Goal: Task Accomplishment & Management: Use online tool/utility

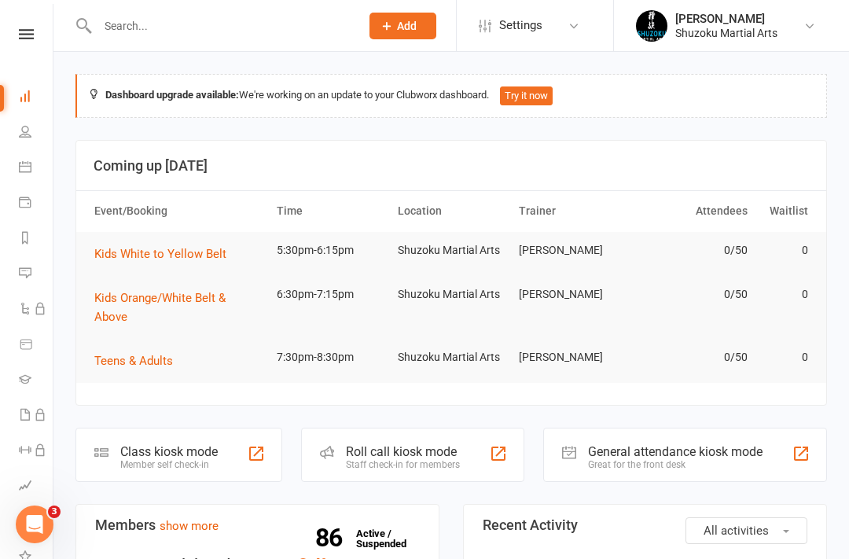
click at [35, 167] on link "Calendar" at bounding box center [36, 168] width 35 height 35
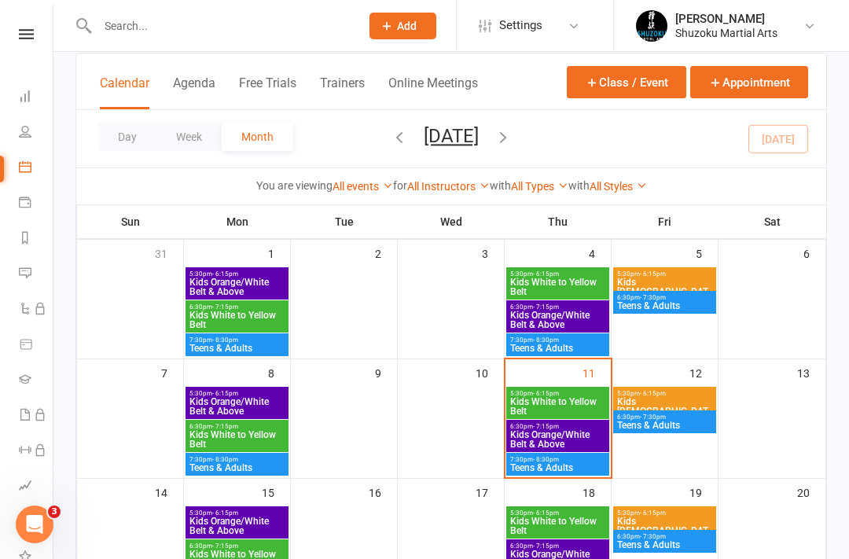
scroll to position [97, 0]
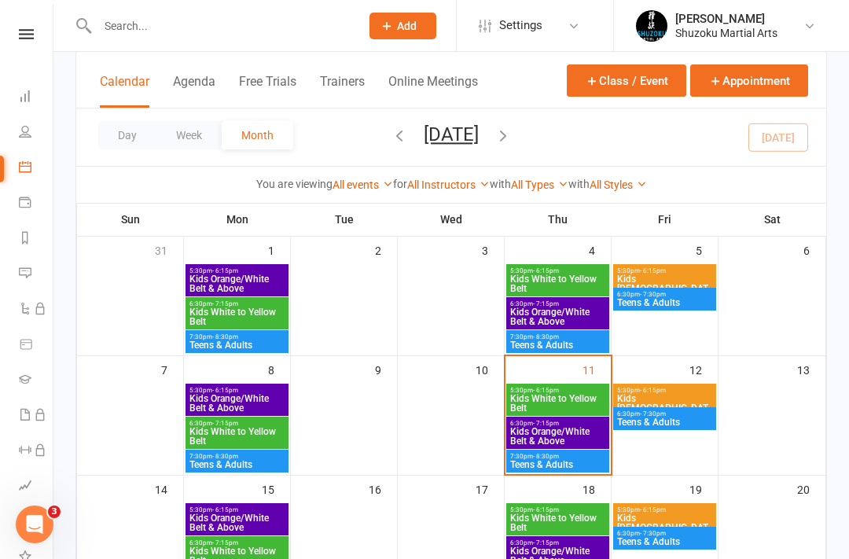
click at [246, 395] on span "Kids Orange/White Belt & Above" at bounding box center [237, 403] width 97 height 19
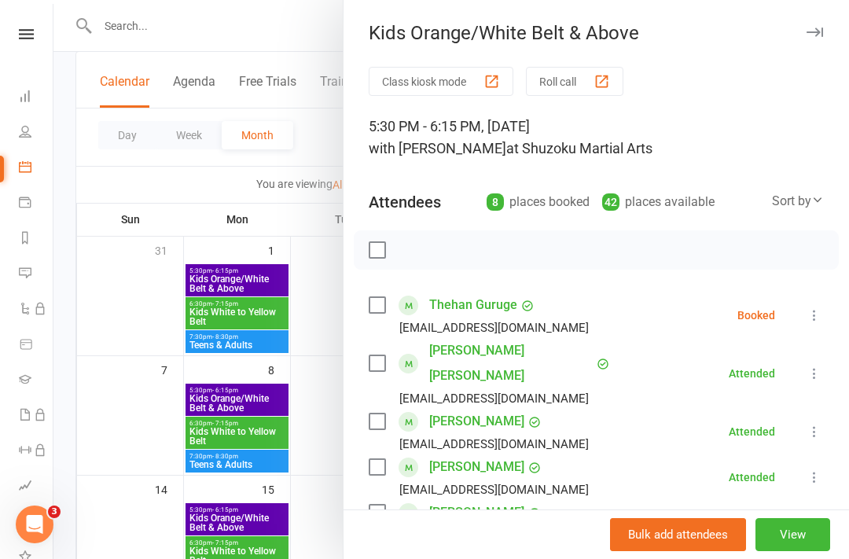
click at [231, 394] on div at bounding box center [451, 279] width 796 height 559
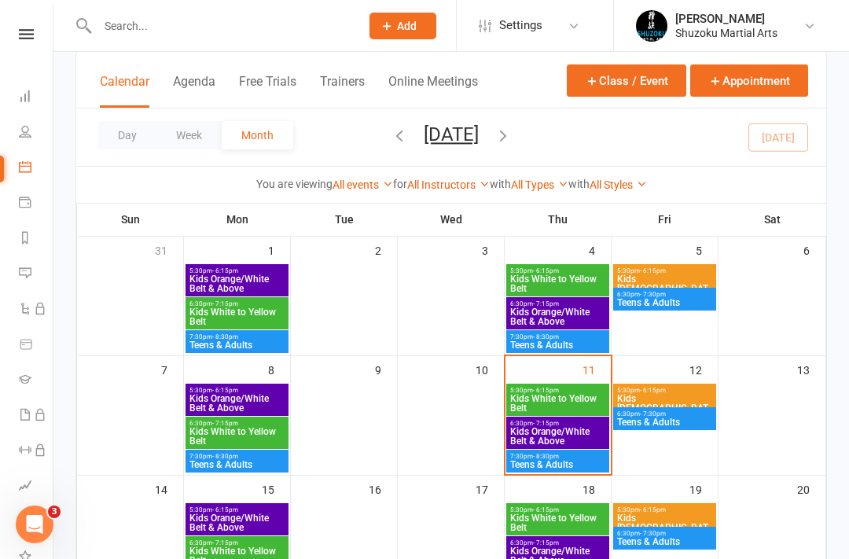
click at [249, 389] on span "5:30pm - 6:15pm" at bounding box center [237, 390] width 97 height 7
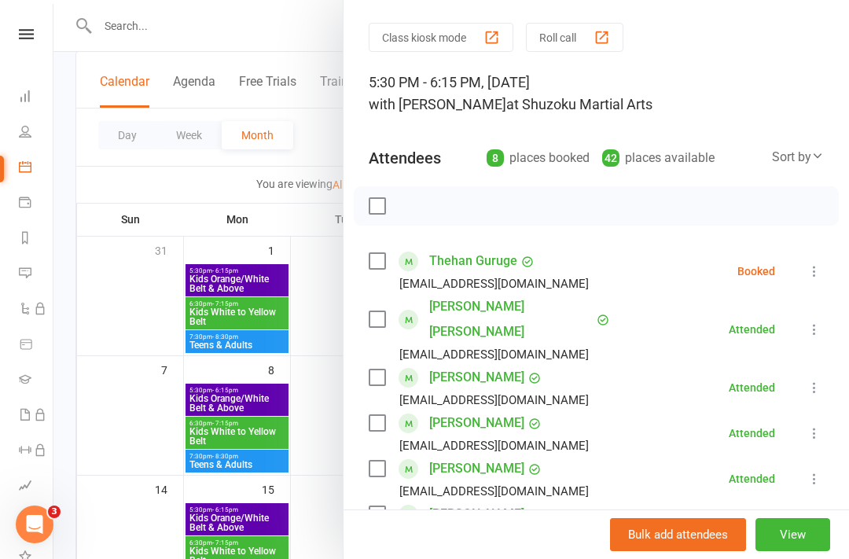
scroll to position [46, 0]
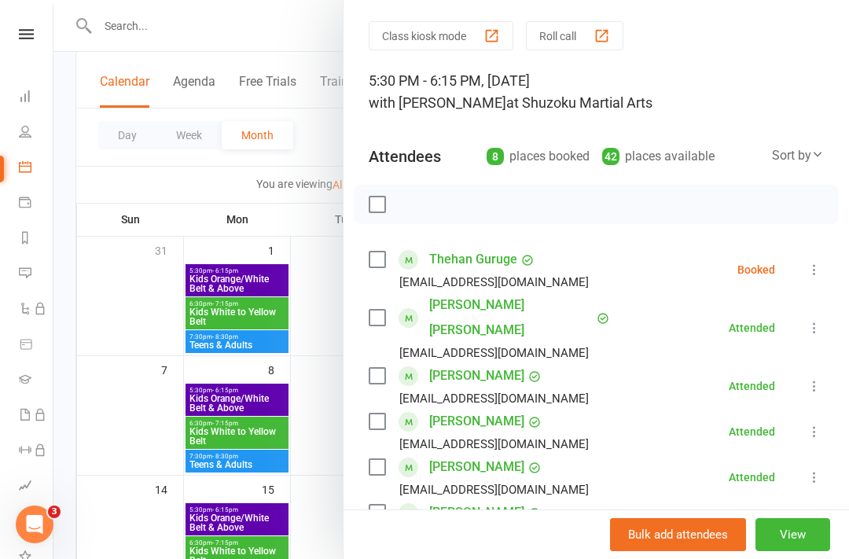
click at [811, 269] on icon at bounding box center [815, 270] width 16 height 16
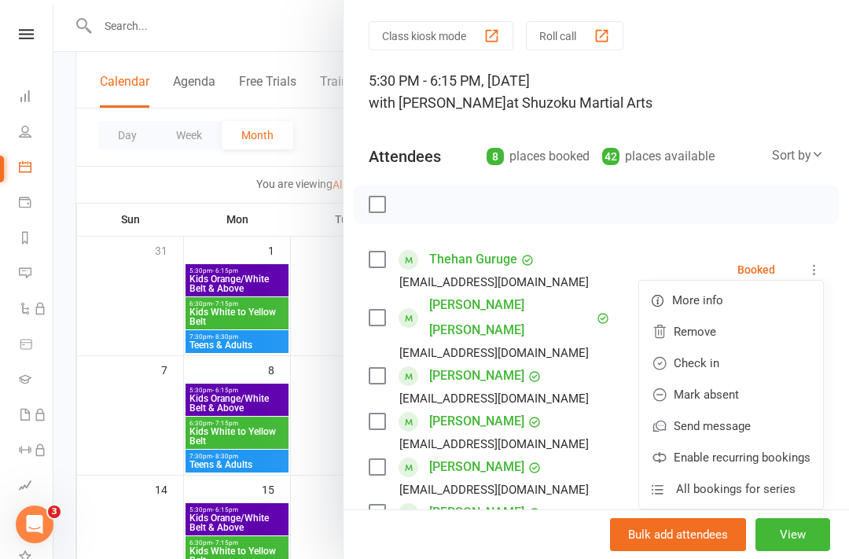
click at [707, 333] on link "Remove" at bounding box center [731, 331] width 184 height 31
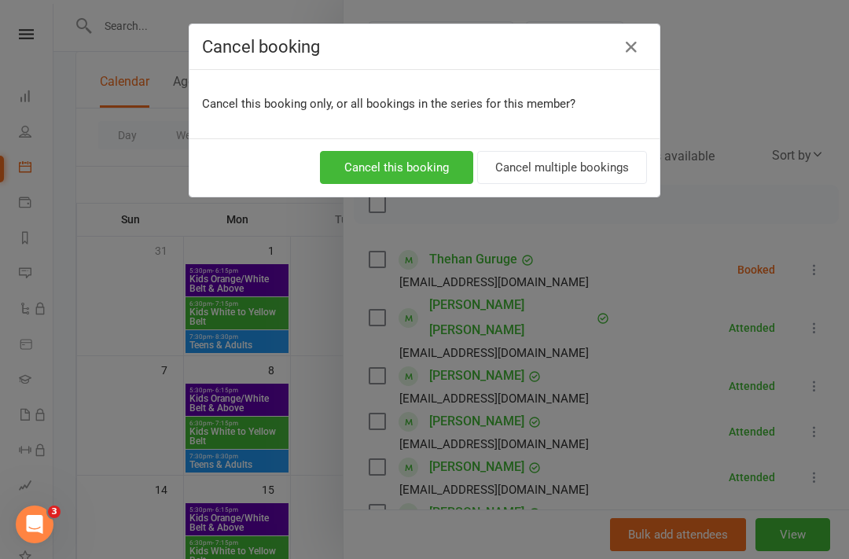
click at [424, 168] on button "Cancel this booking" at bounding box center [396, 167] width 153 height 33
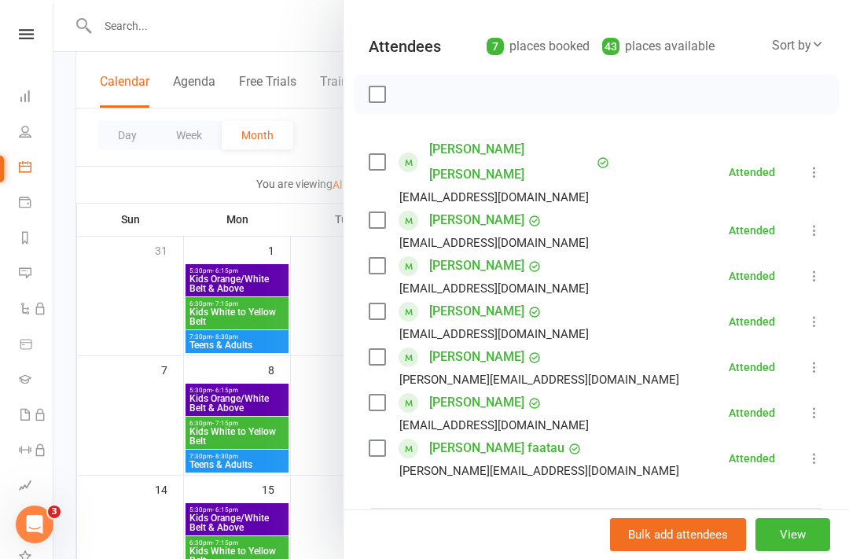
scroll to position [157, 0]
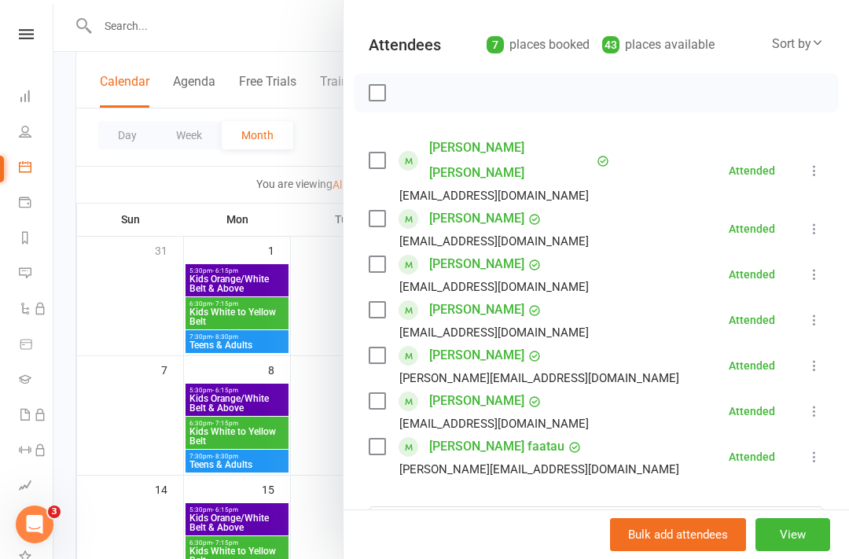
click at [138, 318] on div at bounding box center [451, 279] width 796 height 559
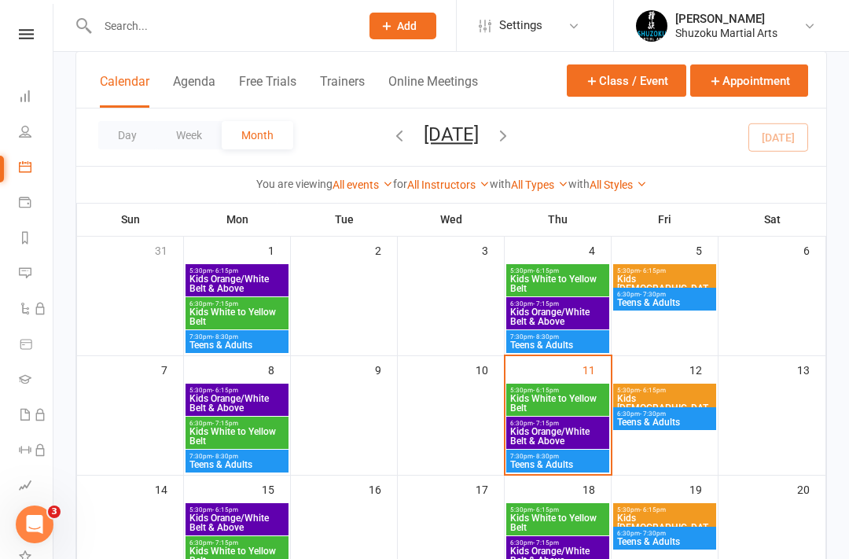
click at [234, 427] on span "Kids White to Yellow Belt" at bounding box center [237, 436] width 97 height 19
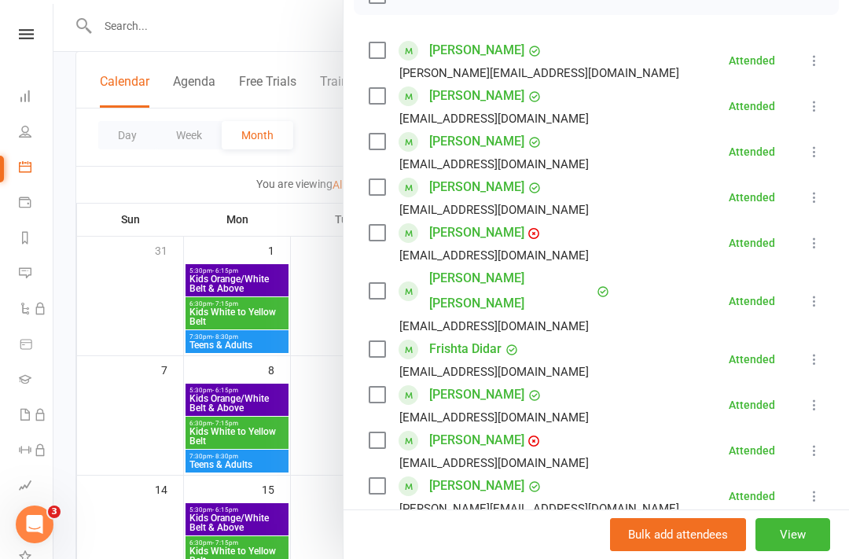
click at [240, 457] on div at bounding box center [451, 279] width 796 height 559
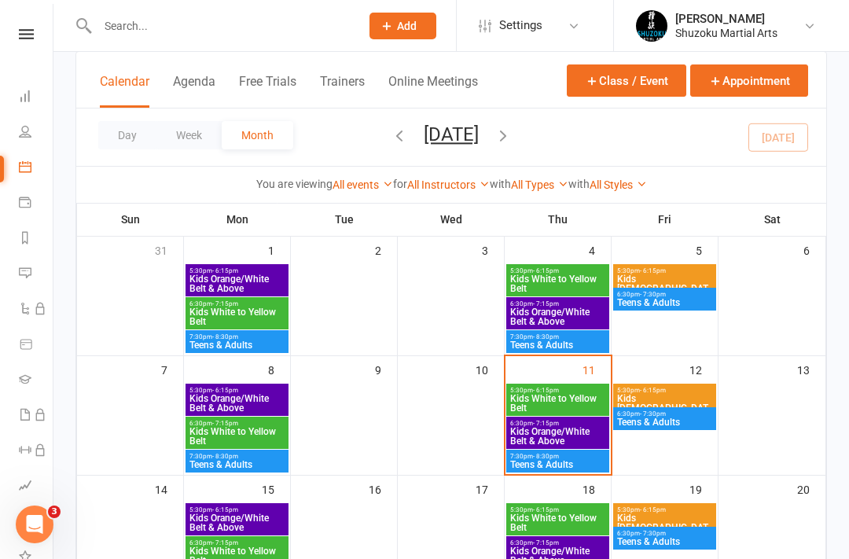
click at [248, 460] on span "Teens & Adults" at bounding box center [237, 464] width 97 height 9
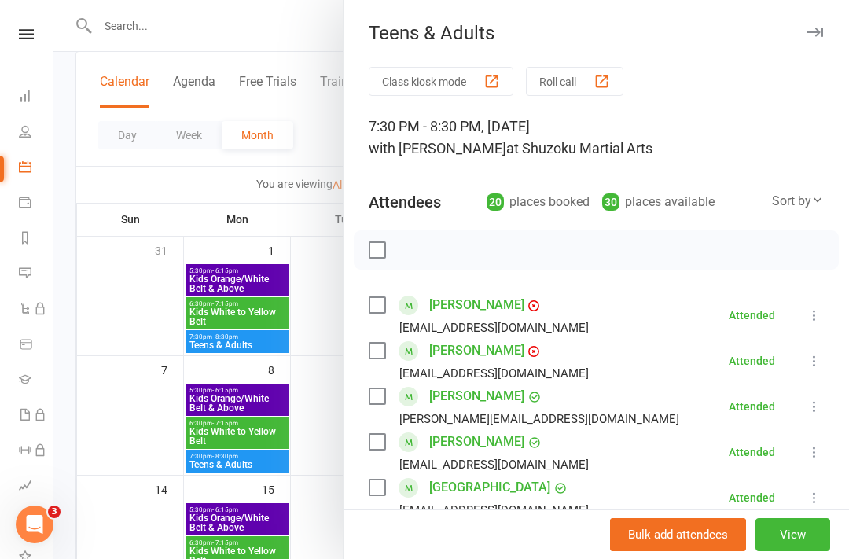
click at [243, 451] on div at bounding box center [451, 279] width 796 height 559
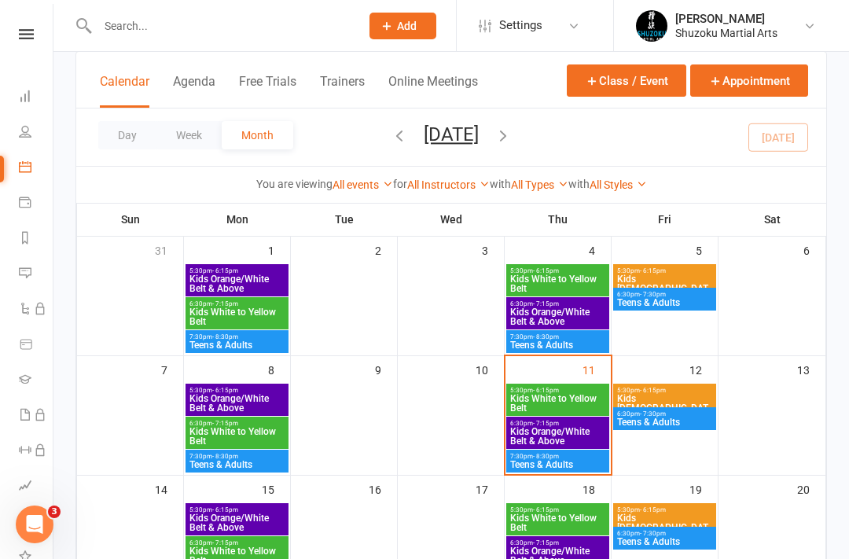
click at [234, 462] on span "Teens & Adults" at bounding box center [237, 464] width 97 height 9
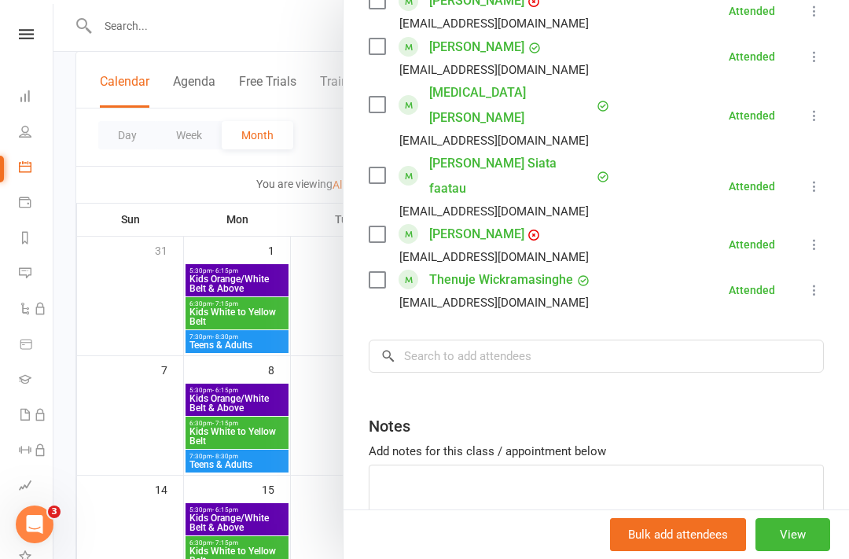
scroll to position [943, 0]
click at [311, 435] on div at bounding box center [451, 279] width 796 height 559
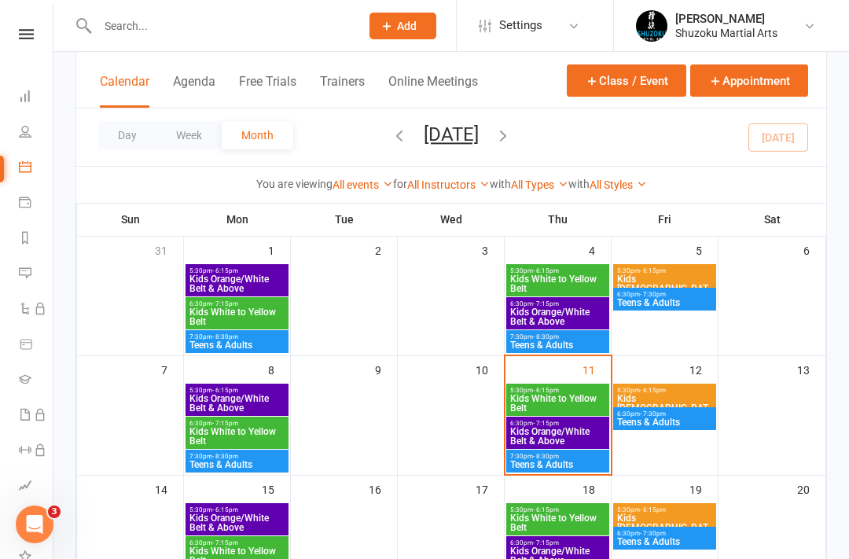
click at [567, 389] on span "5:30pm - 6:15pm" at bounding box center [557, 390] width 97 height 7
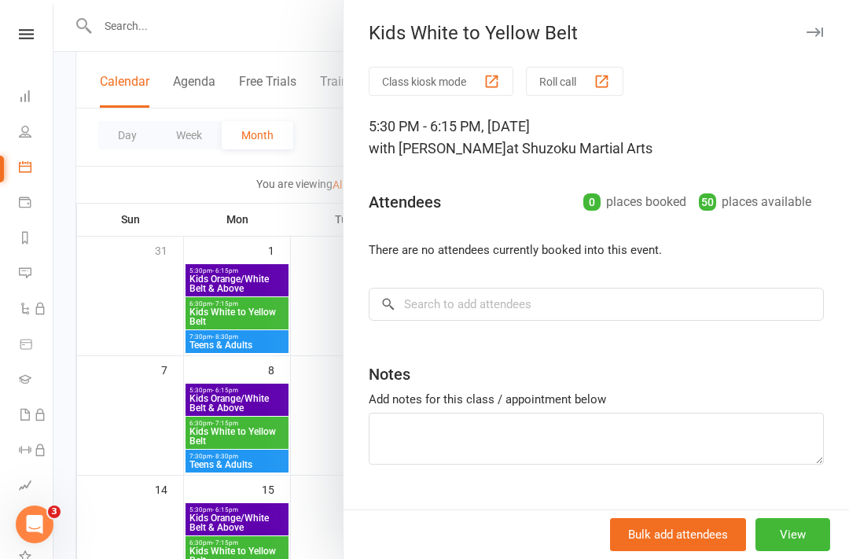
click at [128, 296] on div at bounding box center [451, 279] width 796 height 559
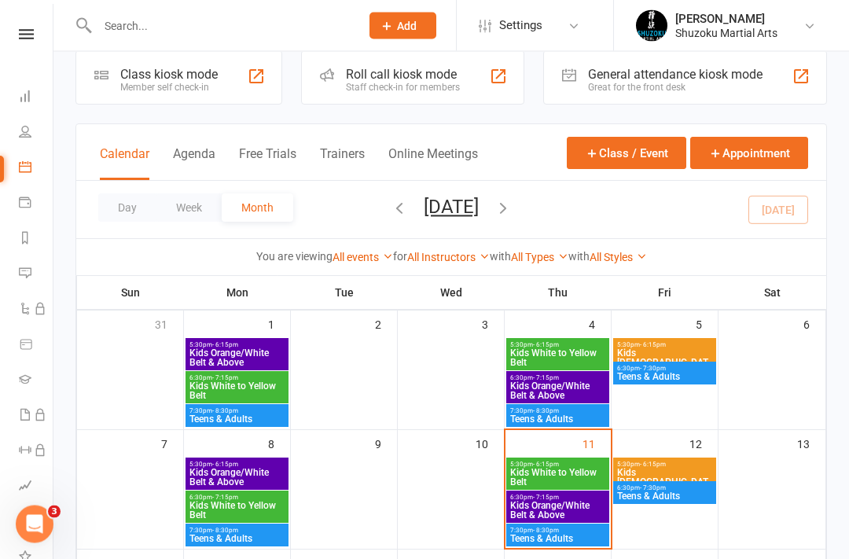
scroll to position [0, 0]
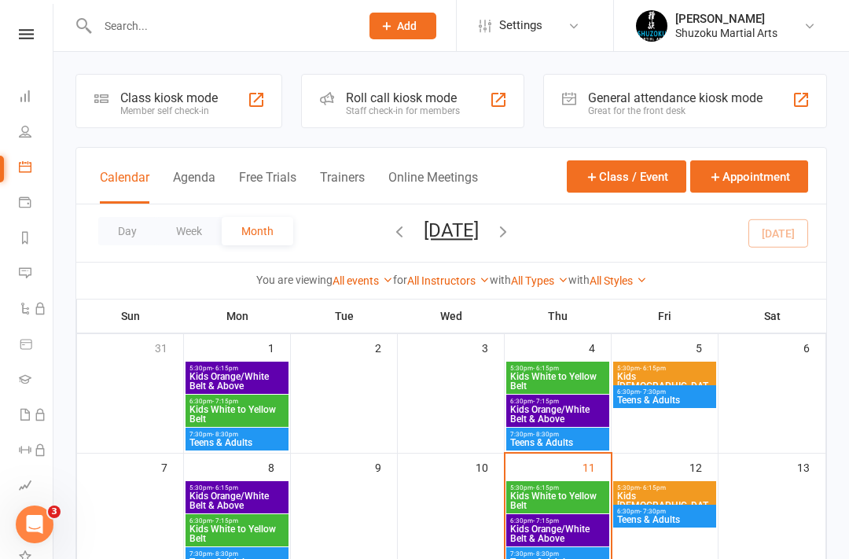
click at [187, 95] on div "Class kiosk mode" at bounding box center [168, 97] width 97 height 15
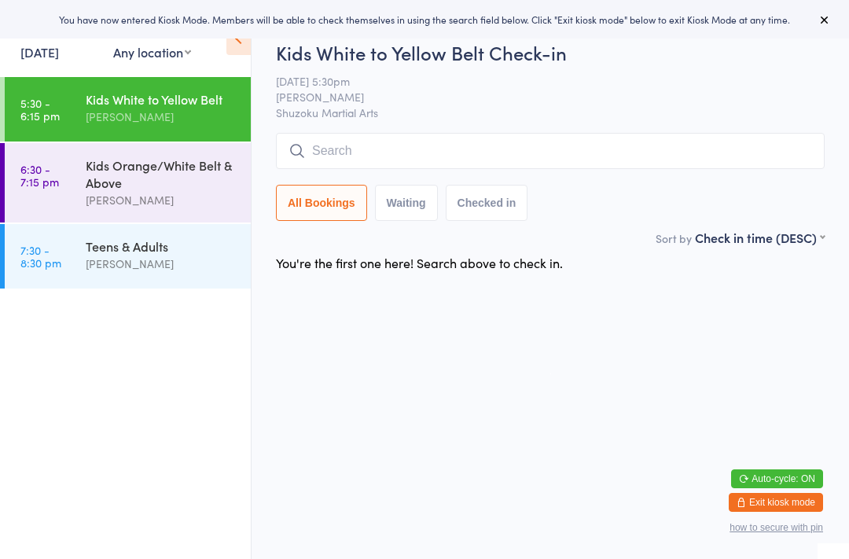
click at [183, 110] on div "[PERSON_NAME]" at bounding box center [162, 117] width 152 height 18
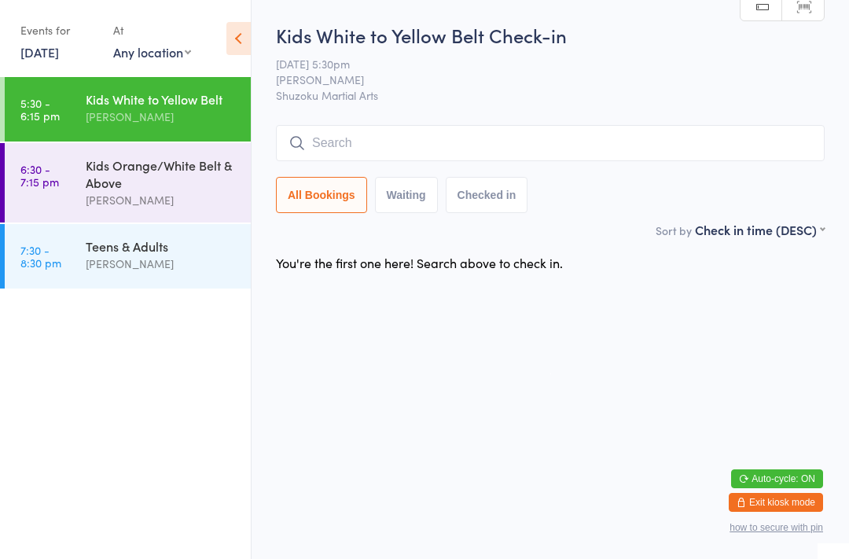
click at [384, 149] on input "search" at bounding box center [550, 143] width 549 height 36
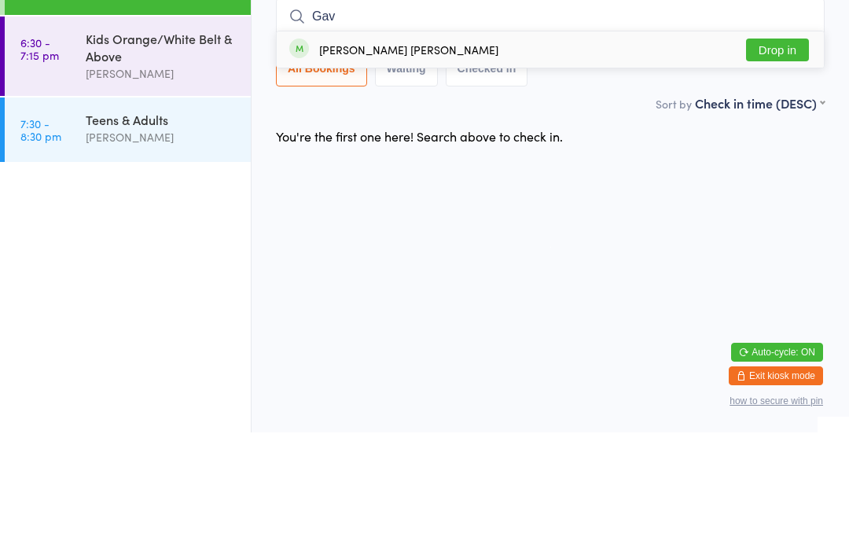
type input "Gav"
click at [785, 165] on button "Drop in" at bounding box center [777, 176] width 63 height 23
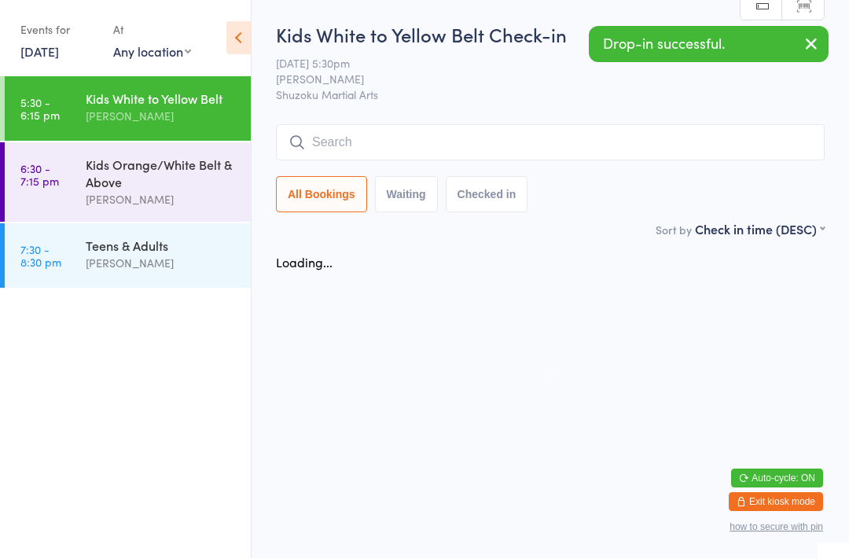
scroll to position [1, 0]
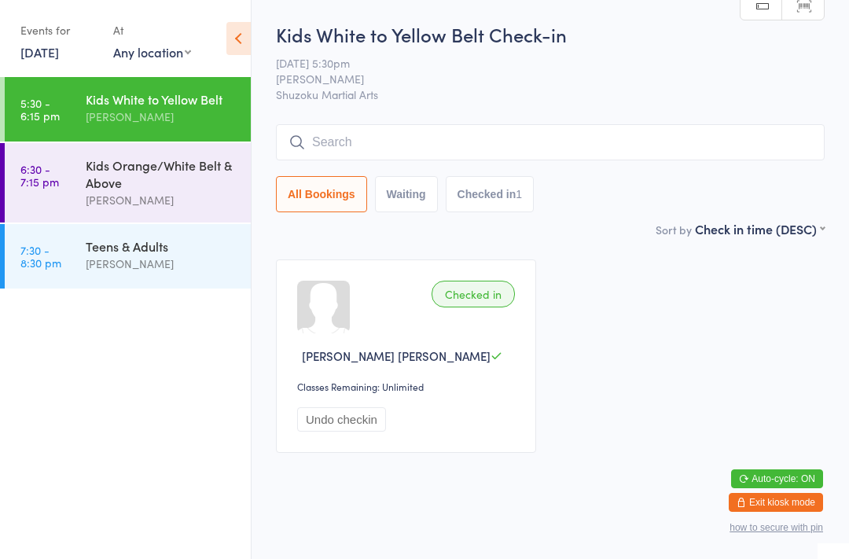
click at [432, 130] on input "search" at bounding box center [550, 142] width 549 height 36
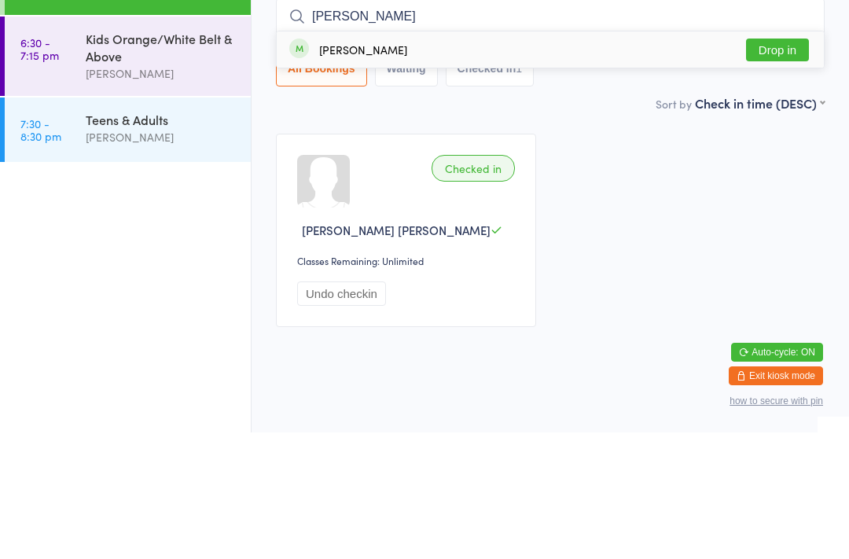
type input "Kristina"
click at [766, 165] on button "Drop in" at bounding box center [777, 176] width 63 height 23
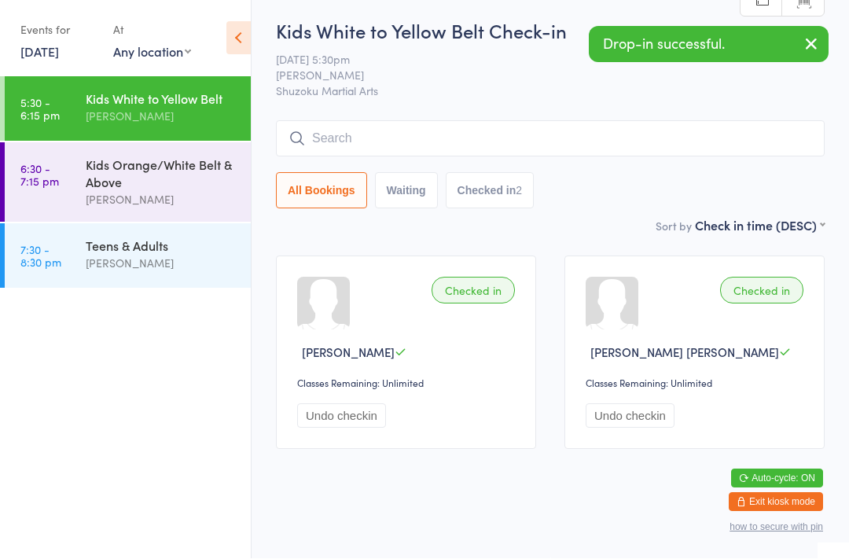
click at [684, 121] on input "search" at bounding box center [550, 139] width 549 height 36
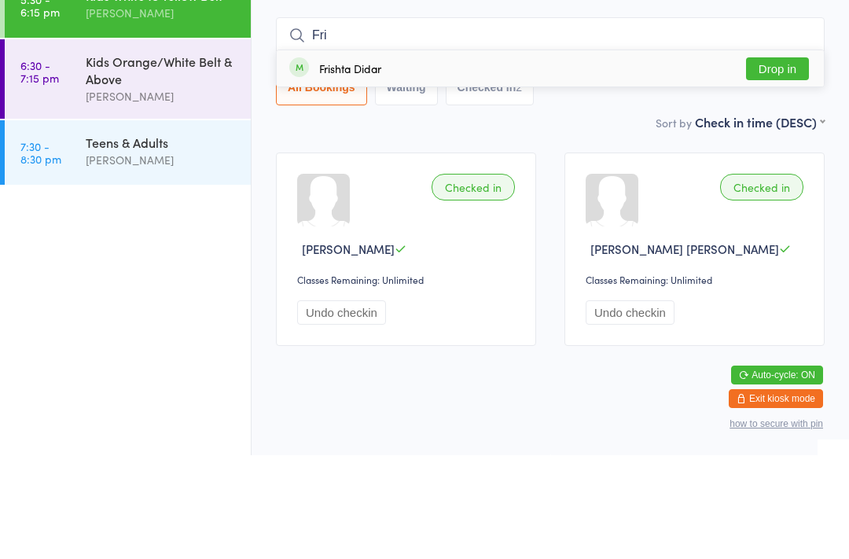
type input "Fri"
click at [639, 154] on div "Frishta Didar Drop in" at bounding box center [550, 172] width 547 height 36
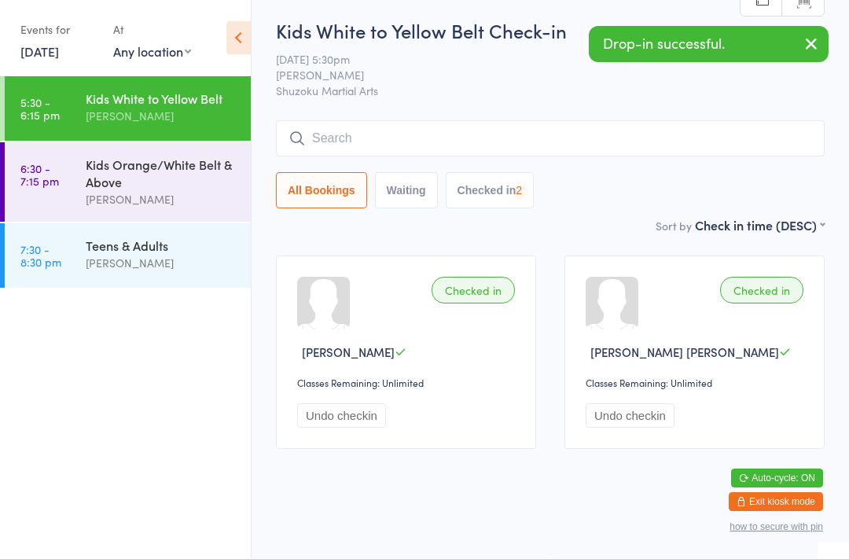
scroll to position [24, 0]
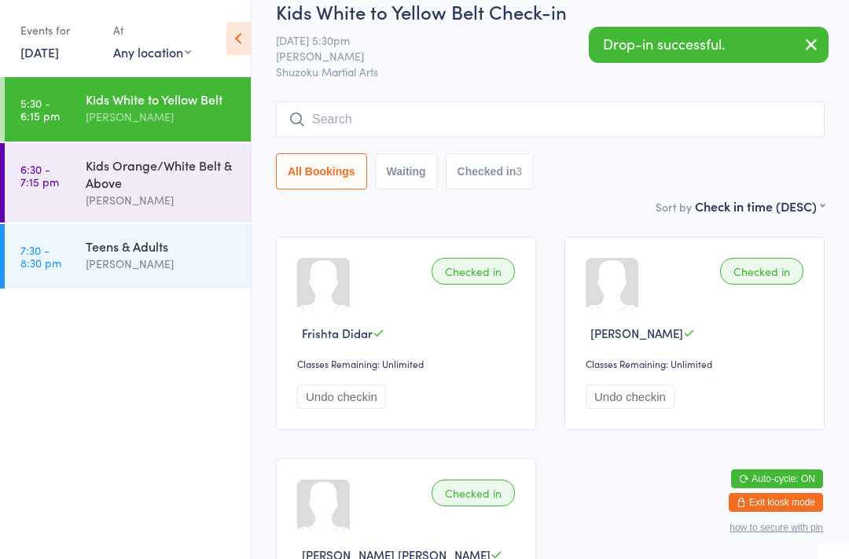
click at [609, 91] on div "Kids White to Yellow Belt Check-in 11 Sep 5:30pm Narelle McMahon Shuzoku Martia…" at bounding box center [550, 97] width 549 height 199
click at [616, 106] on input "search" at bounding box center [550, 119] width 549 height 36
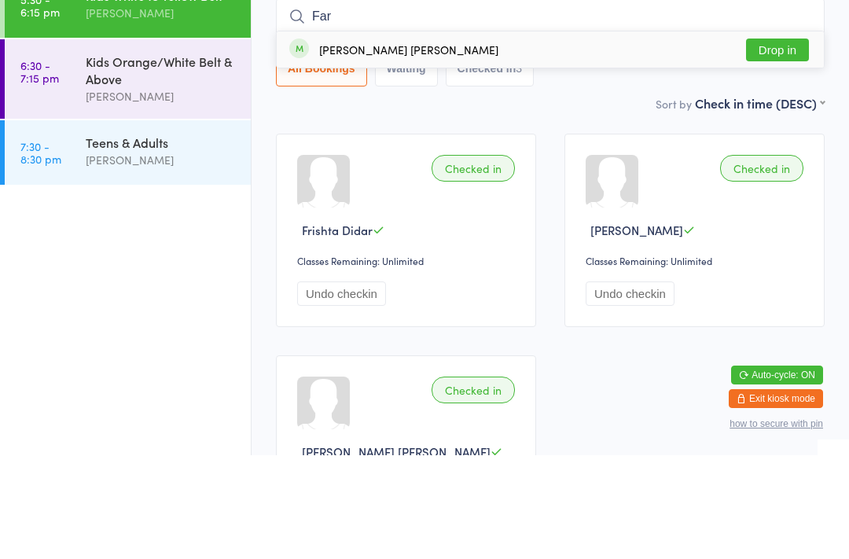
type input "Far"
click at [713, 135] on div "Farinaz Didar Drop in" at bounding box center [550, 153] width 547 height 36
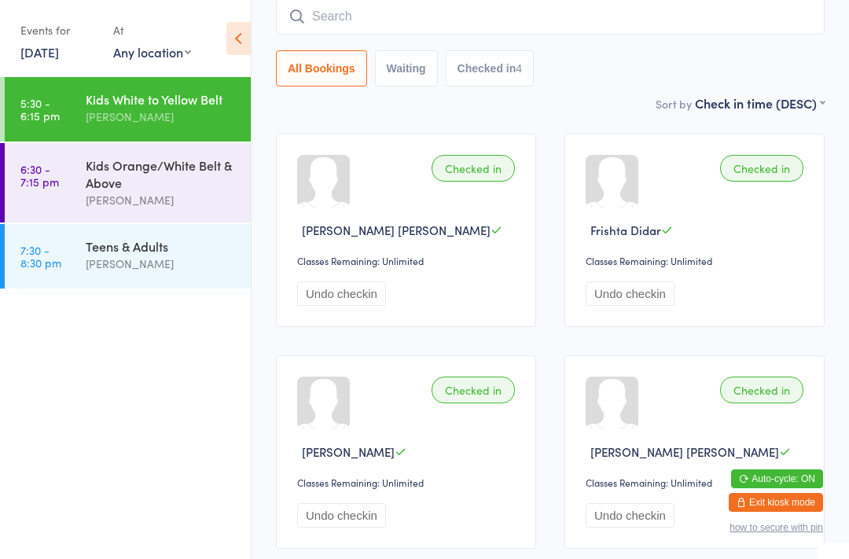
click at [389, 13] on input "search" at bounding box center [550, 16] width 549 height 36
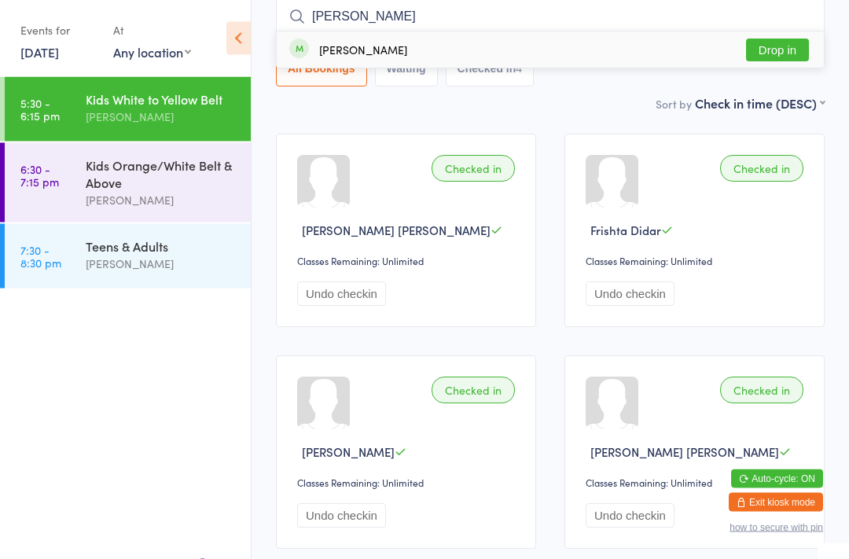
type input "Senuth"
click at [778, 40] on button "Drop in" at bounding box center [777, 50] width 63 height 23
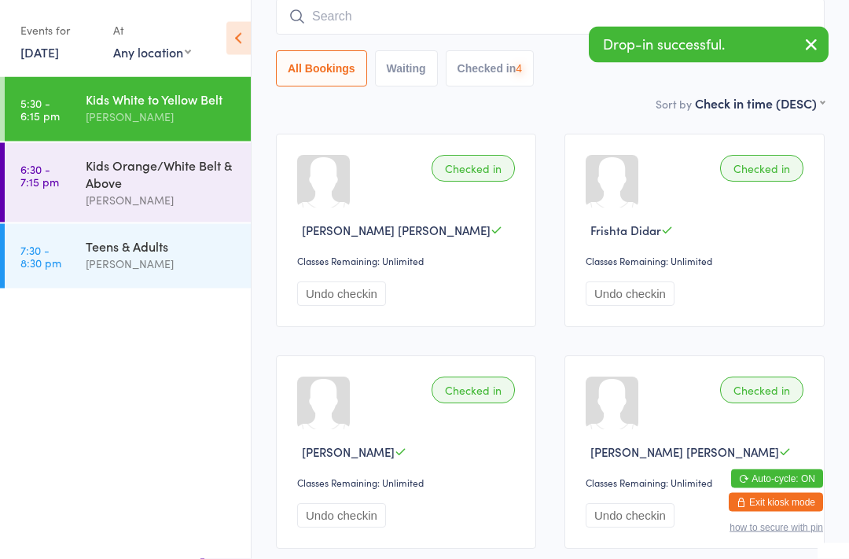
scroll to position [127, 0]
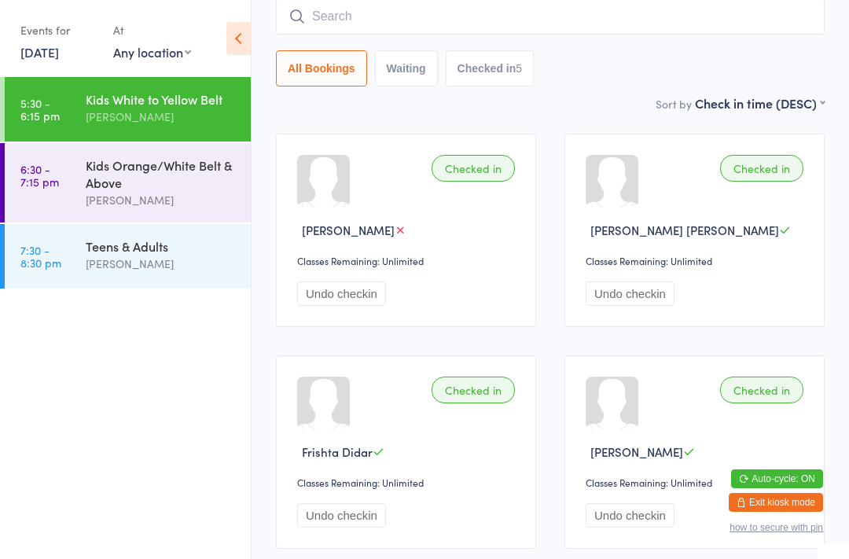
click at [515, 23] on input "search" at bounding box center [550, 16] width 549 height 36
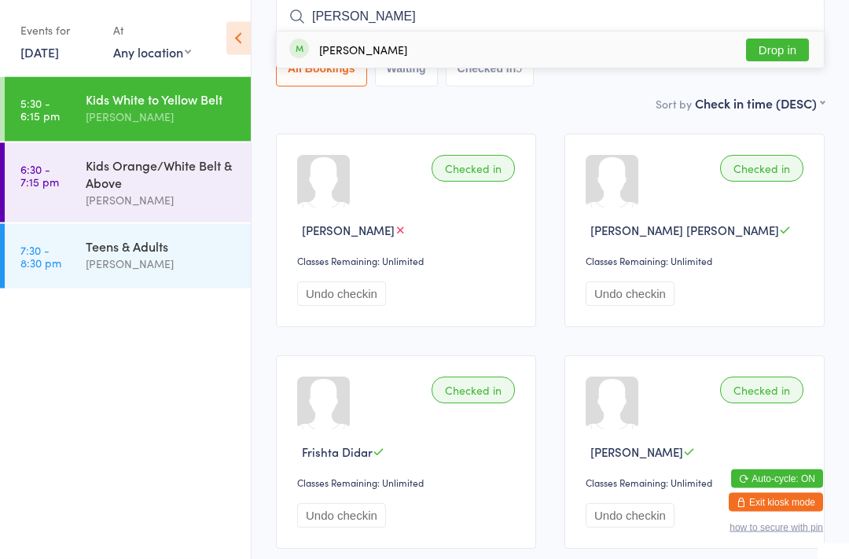
type input "Tyson"
click at [786, 52] on button "Drop in" at bounding box center [777, 50] width 63 height 23
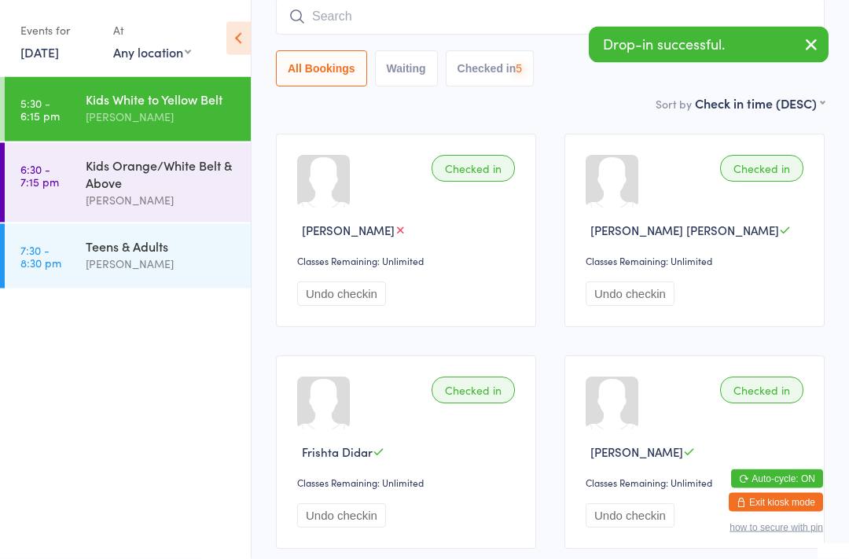
scroll to position [127, 0]
click at [807, 39] on icon "button" at bounding box center [811, 45] width 19 height 20
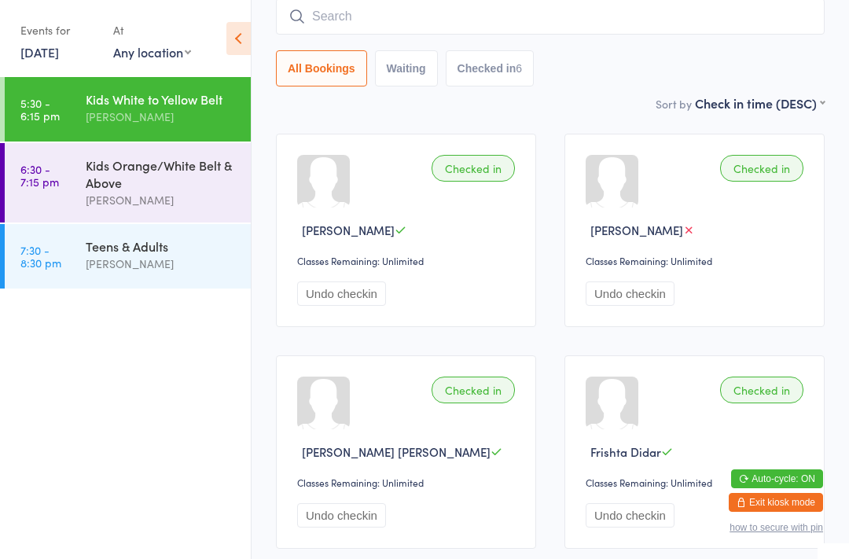
click at [441, 21] on input "search" at bounding box center [550, 16] width 549 height 36
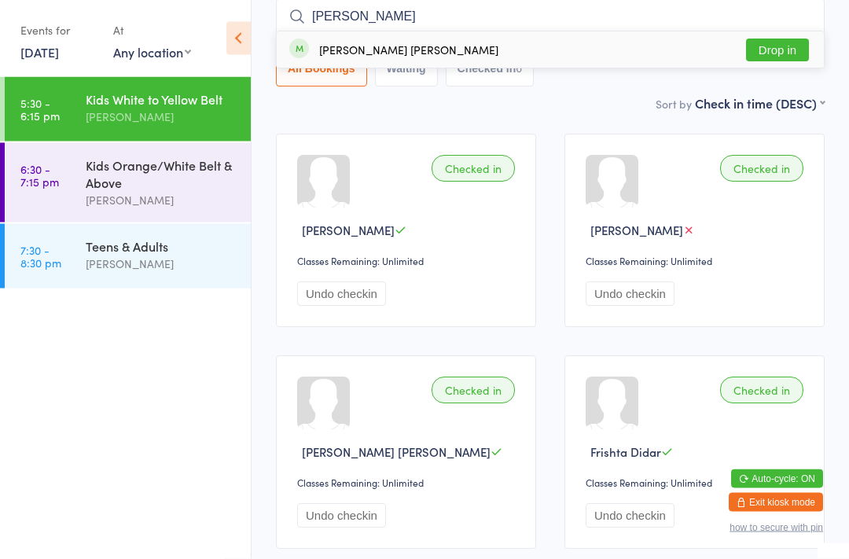
type input "Jodie"
click at [788, 47] on button "Drop in" at bounding box center [777, 50] width 63 height 23
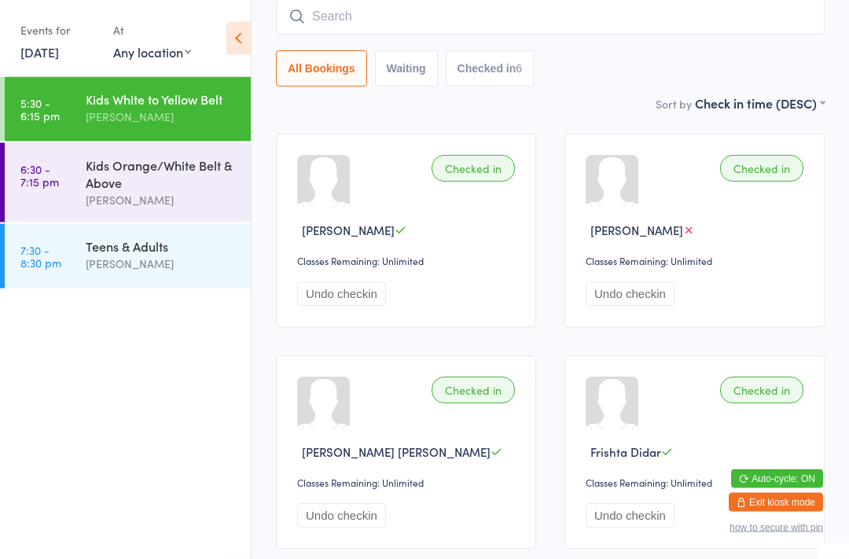
scroll to position [127, 0]
click at [653, 35] on input "search" at bounding box center [550, 16] width 549 height 36
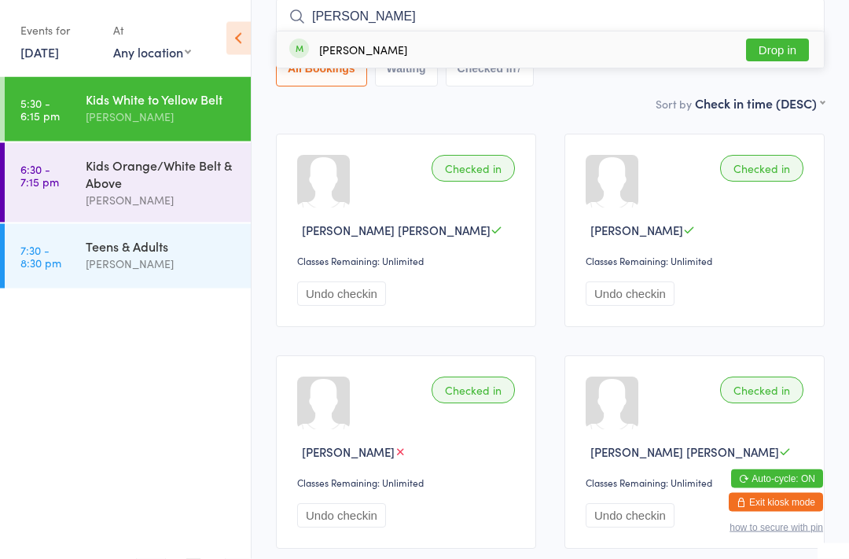
type input "Kamil"
click at [788, 52] on button "Drop in" at bounding box center [777, 50] width 63 height 23
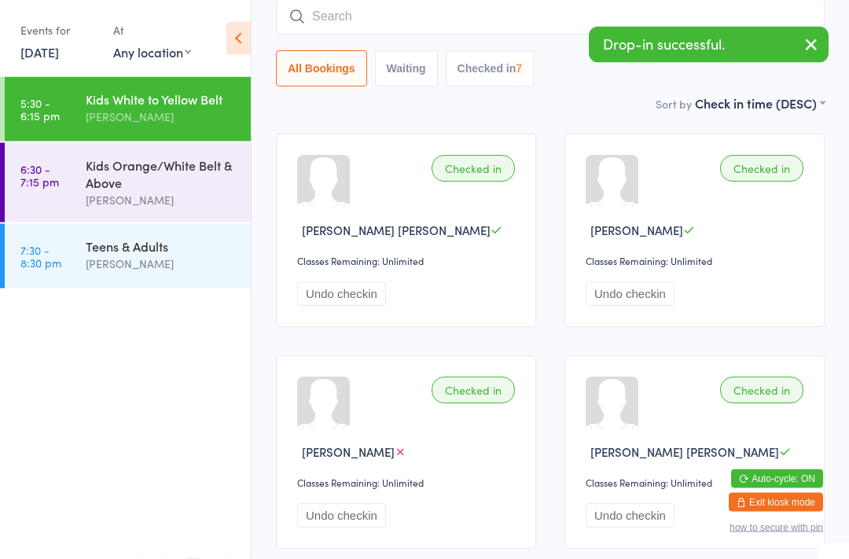
scroll to position [127, 0]
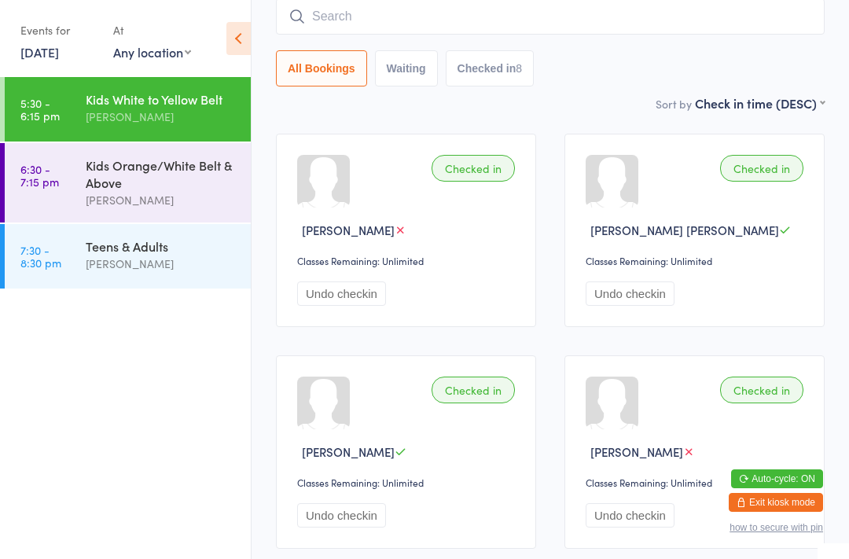
click at [431, 20] on input "search" at bounding box center [550, 16] width 549 height 36
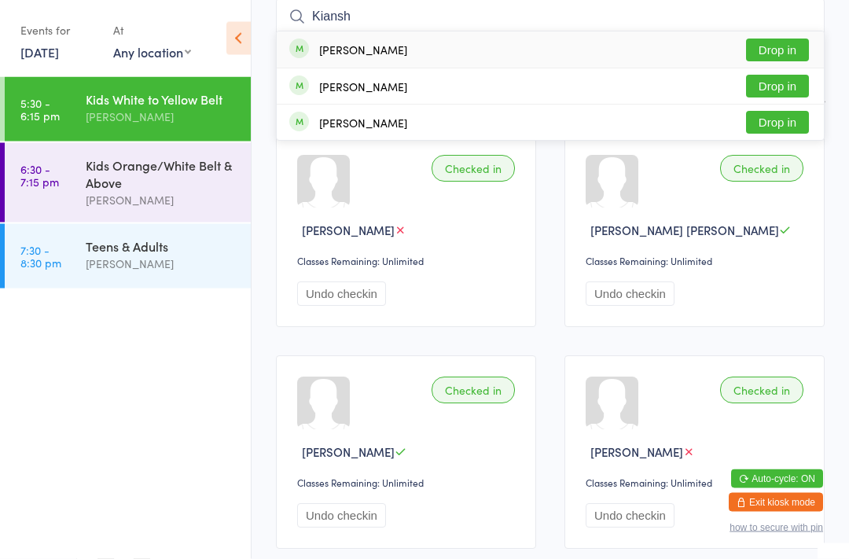
type input "Kiansh"
click at [791, 50] on button "Drop in" at bounding box center [777, 50] width 63 height 23
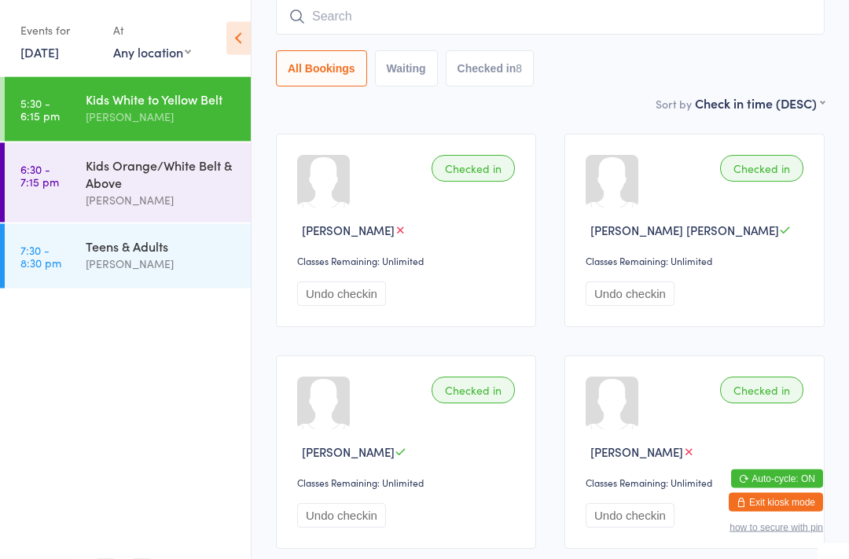
scroll to position [127, 0]
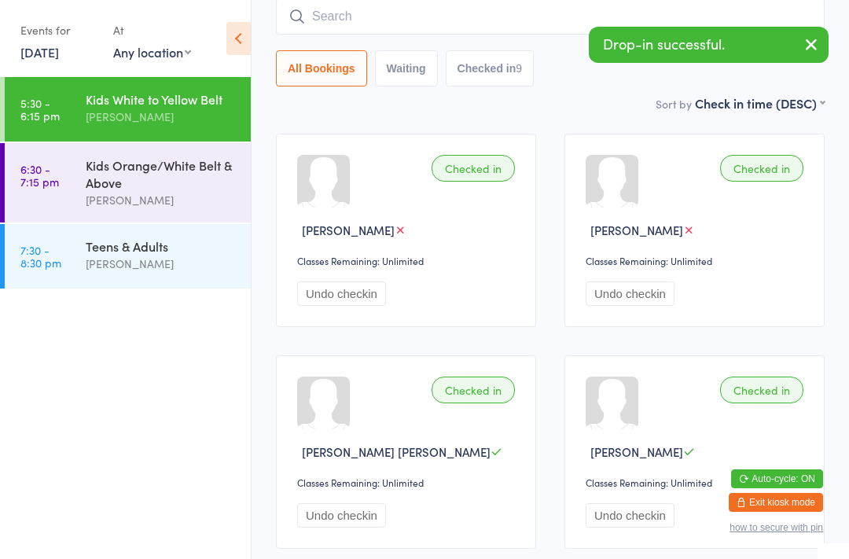
click at [430, 32] on input "search" at bounding box center [550, 16] width 549 height 36
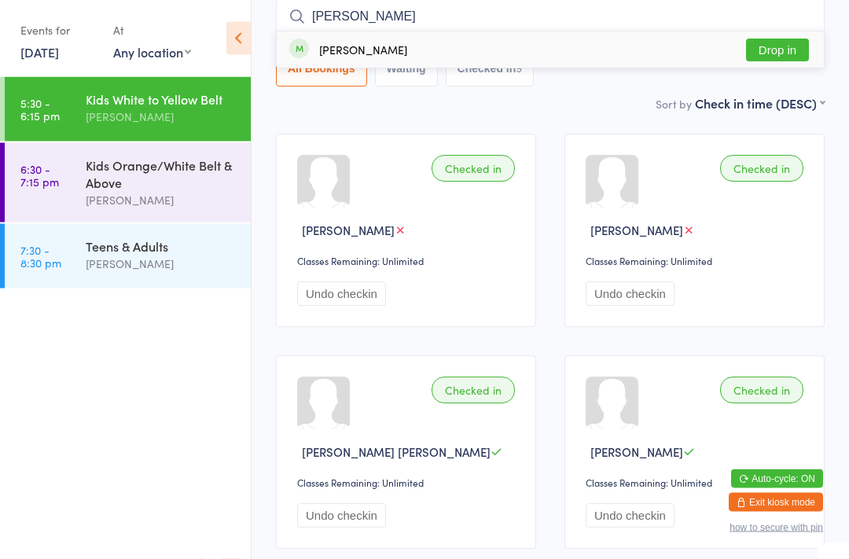
type input "Oliver"
click at [797, 50] on button "Drop in" at bounding box center [777, 50] width 63 height 23
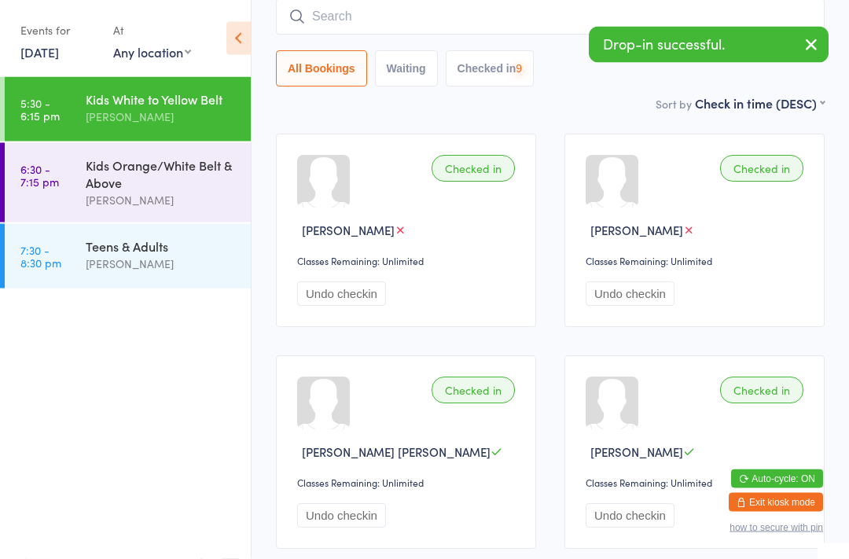
scroll to position [127, 0]
